Goal: Task Accomplishment & Management: Manage account settings

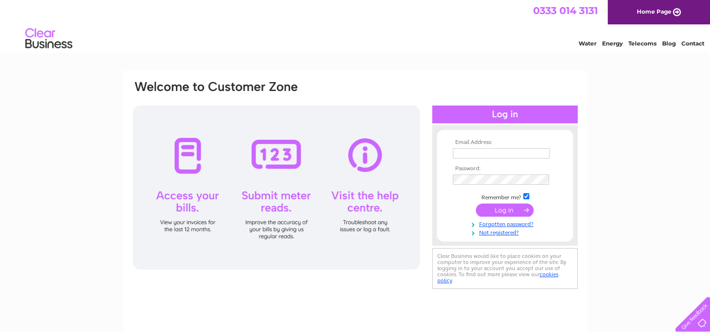
type input "[EMAIL_ADDRESS][DOMAIN_NAME]"
click at [497, 206] on input "submit" at bounding box center [505, 210] width 58 height 13
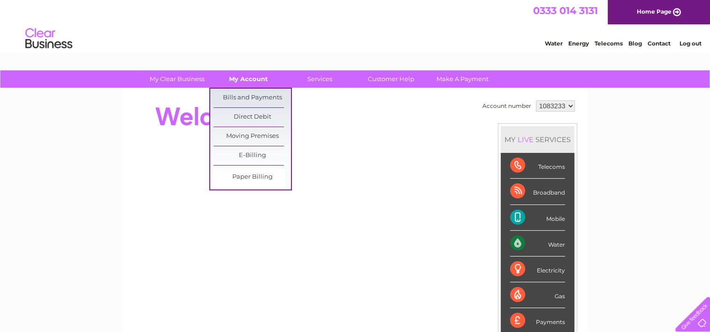
click at [249, 83] on link "My Account" at bounding box center [248, 78] width 77 height 17
click at [248, 95] on link "Bills and Payments" at bounding box center [252, 98] width 77 height 19
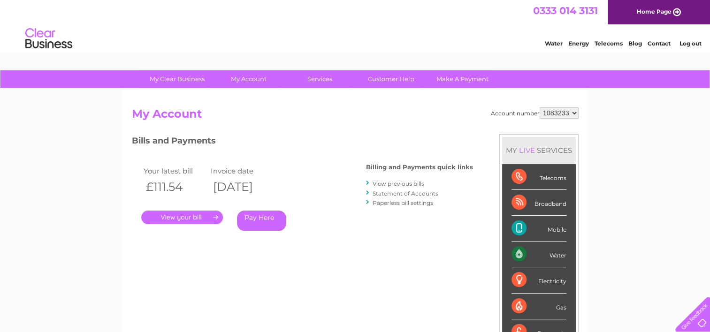
click at [190, 216] on link "." at bounding box center [182, 218] width 82 height 14
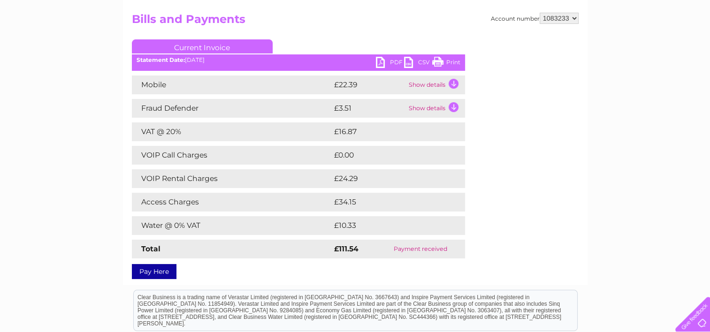
scroll to position [97, 0]
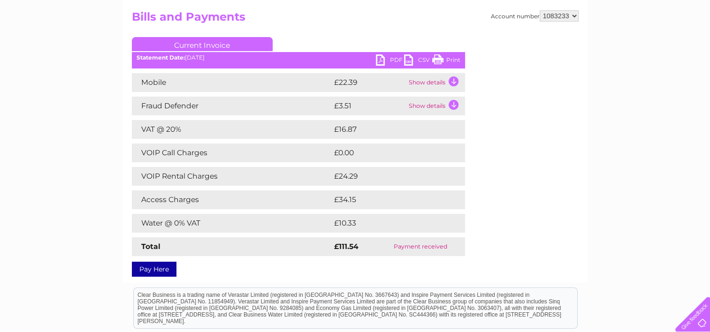
click at [384, 58] on link "PDF" at bounding box center [390, 61] width 28 height 14
